Goal: Task Accomplishment & Management: Manage account settings

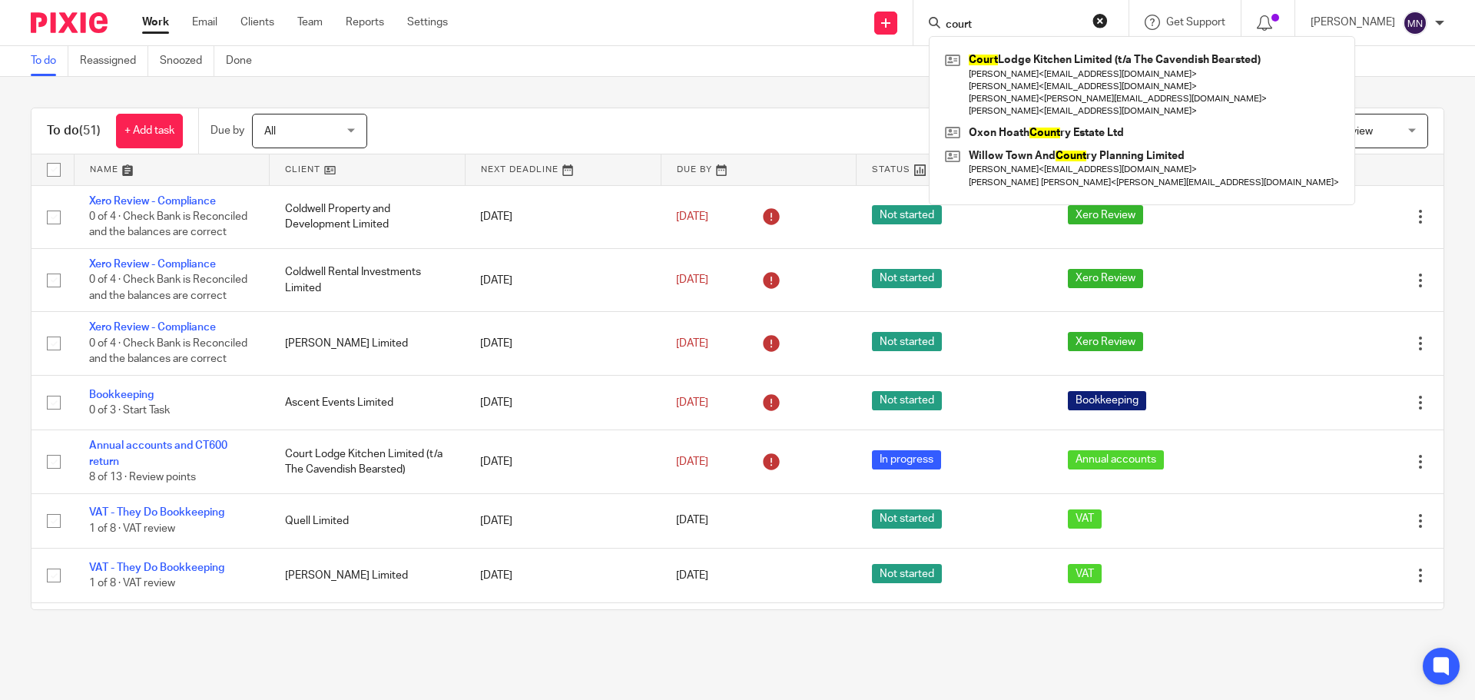
scroll to position [2539, 0]
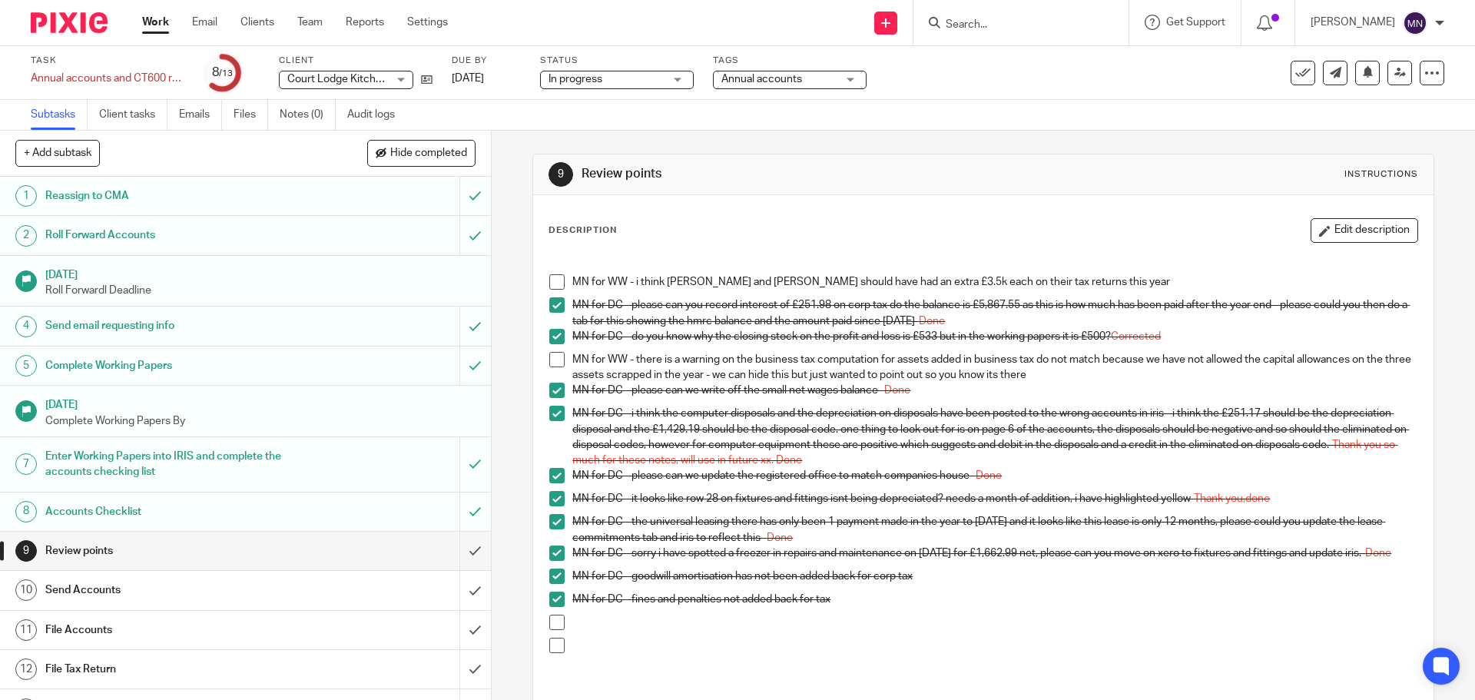
scroll to position [104, 0]
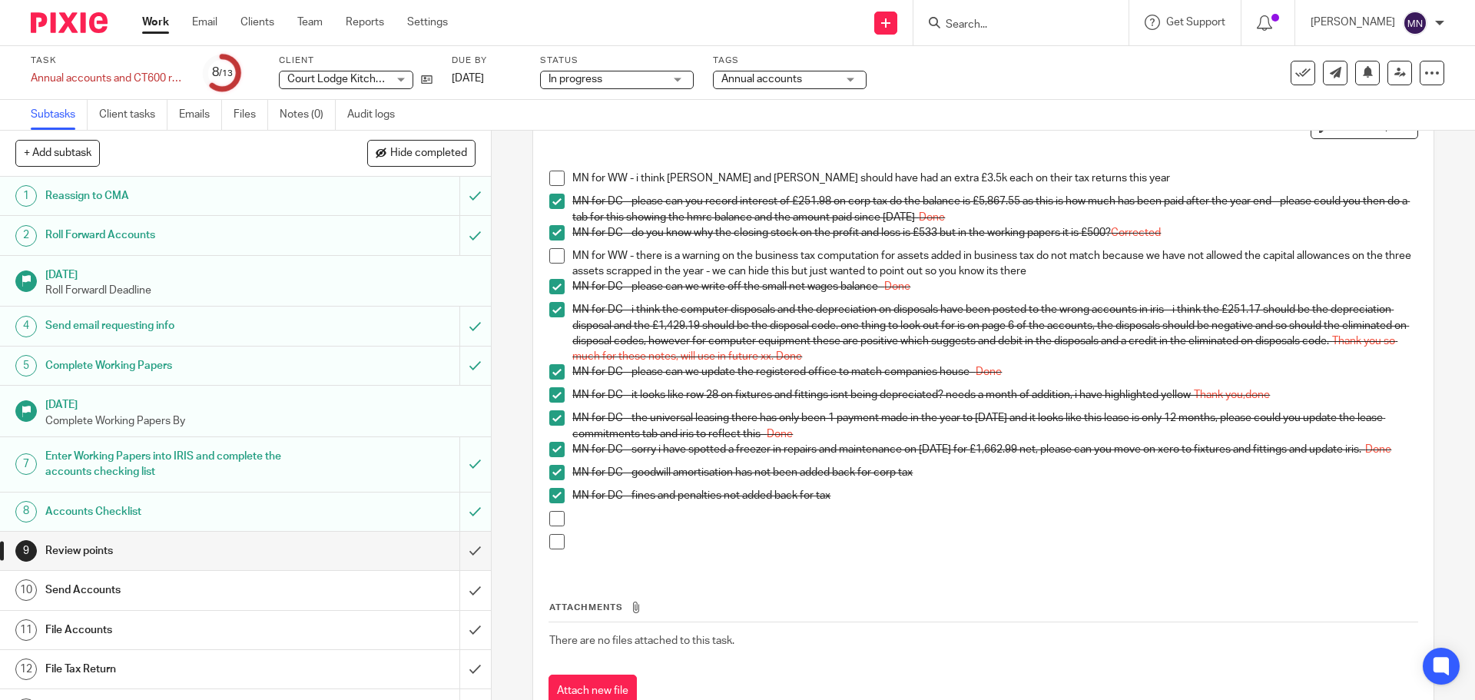
click at [758, 81] on span "Annual accounts" at bounding box center [761, 79] width 81 height 11
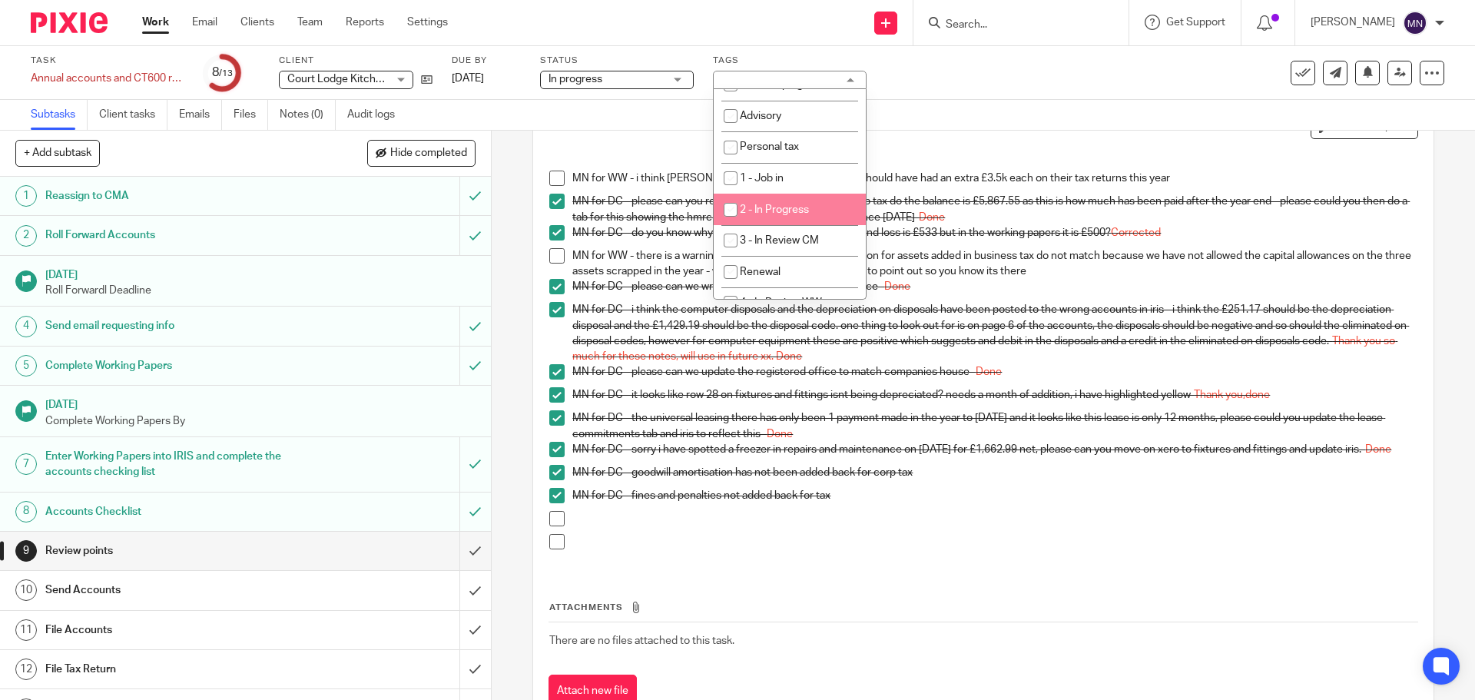
scroll to position [231, 0]
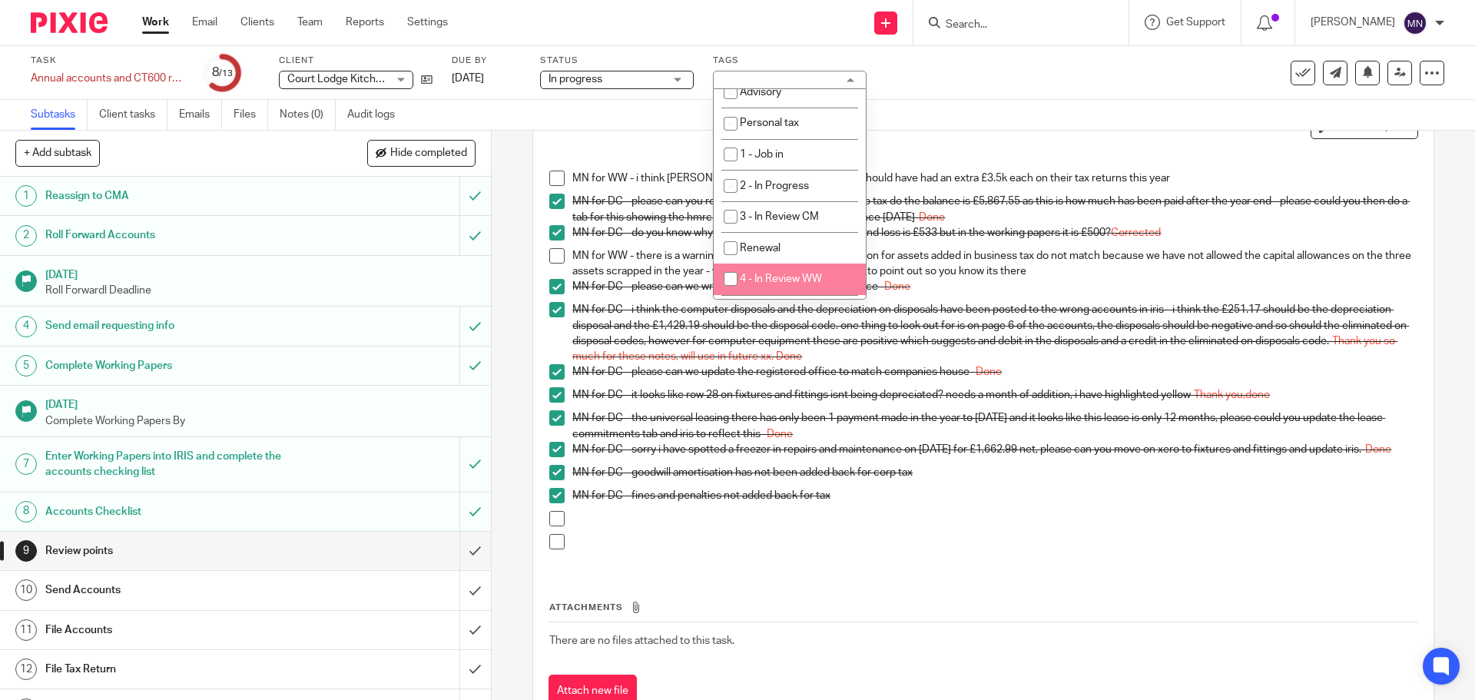
click at [793, 277] on span "4 - In Review WW" at bounding box center [781, 279] width 82 height 11
checkbox input "true"
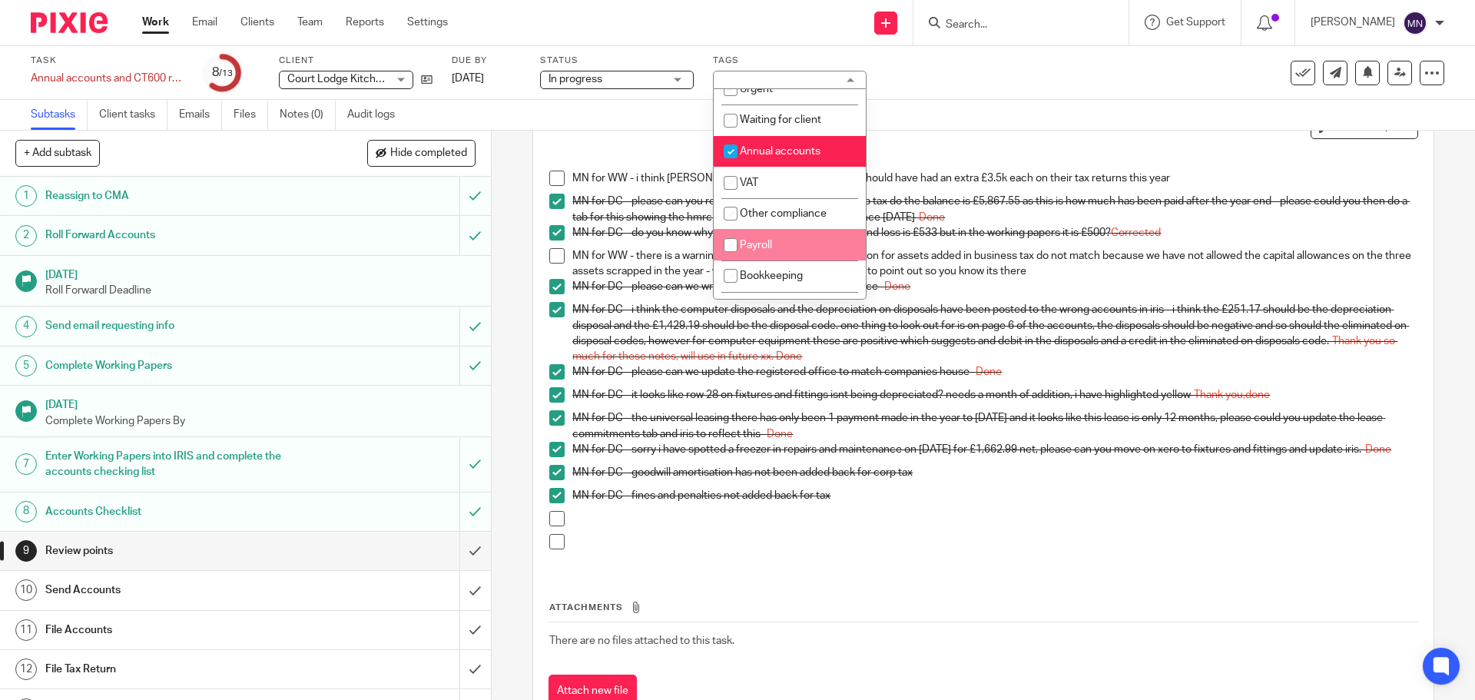
scroll to position [0, 0]
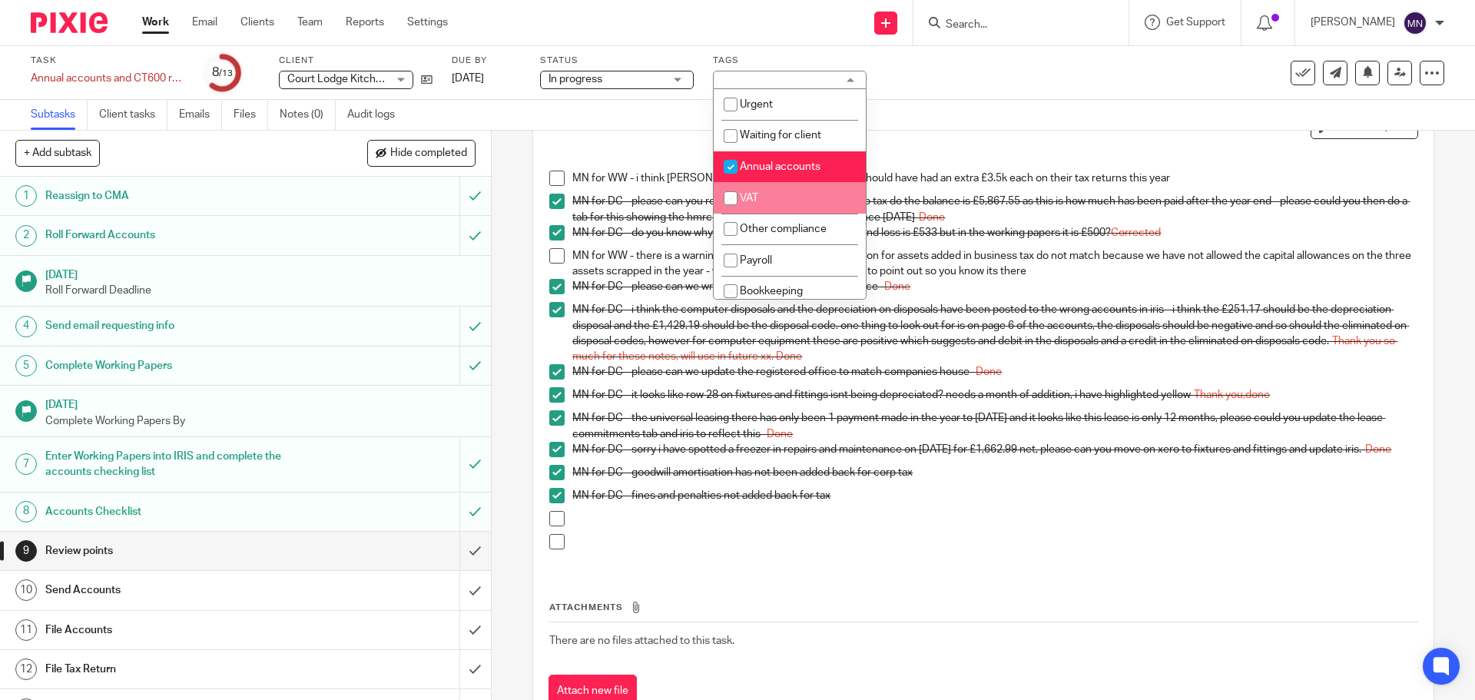
click at [968, 75] on div "Task Annual accounts and CT600 return Save Annual accounts and CT600 return 8 /…" at bounding box center [620, 73] width 1178 height 37
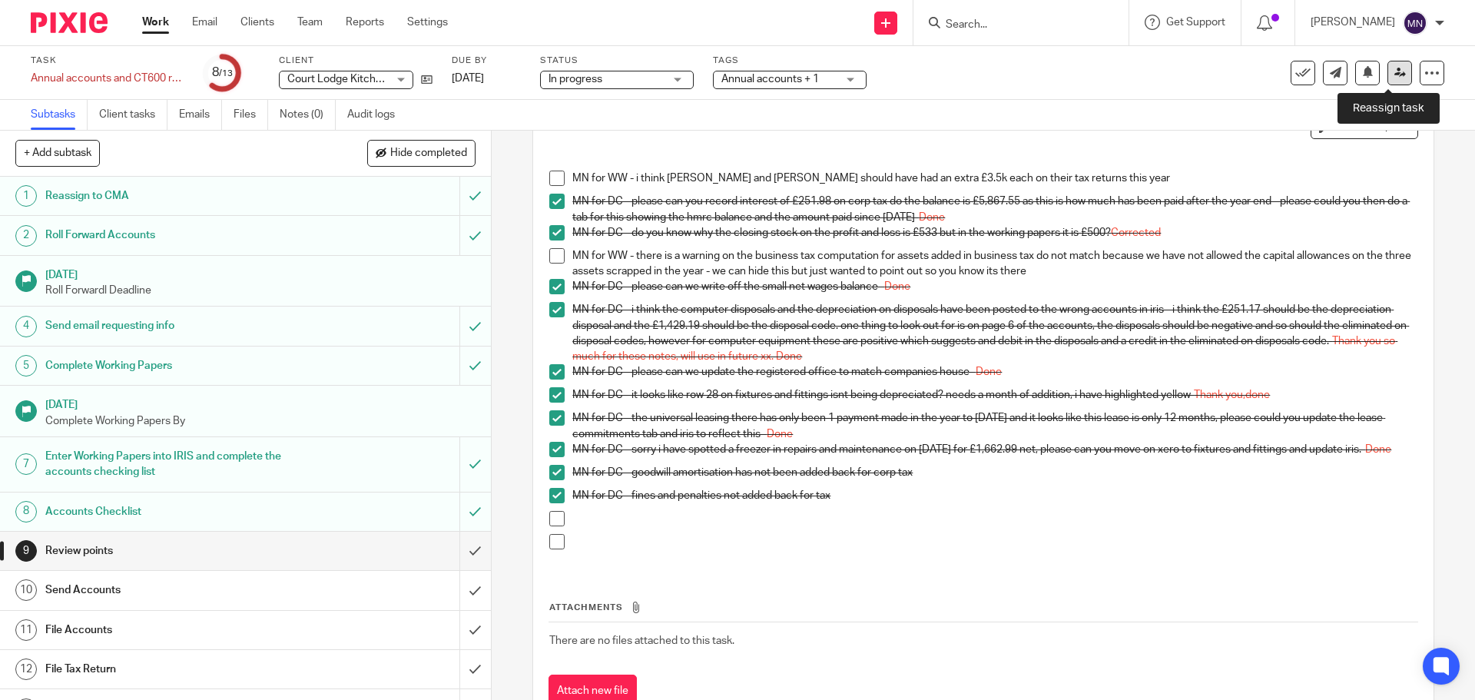
click at [1395, 76] on icon at bounding box center [1401, 73] width 12 height 12
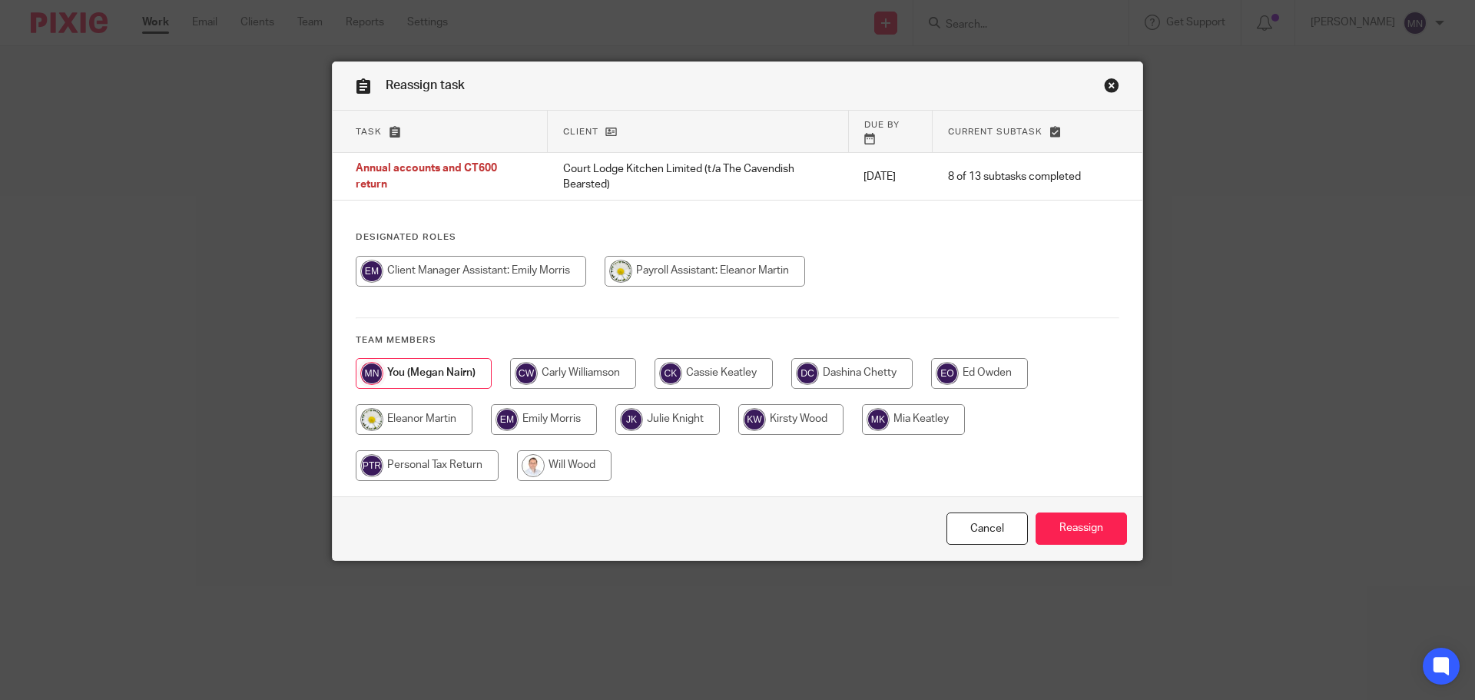
click at [566, 450] on input "radio" at bounding box center [564, 465] width 95 height 31
radio input "true"
click at [1067, 513] on input "Reassign" at bounding box center [1081, 529] width 91 height 33
